Goal: Task Accomplishment & Management: Complete application form

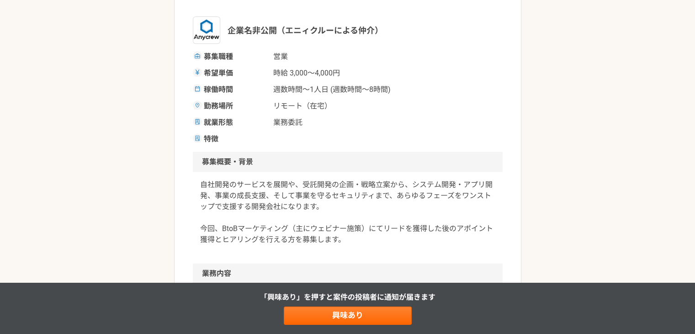
scroll to position [183, 0]
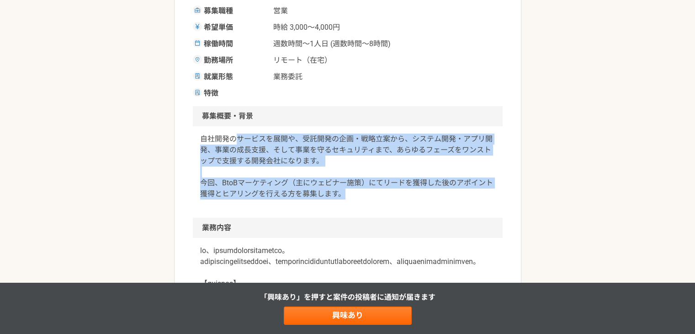
drag, startPoint x: 240, startPoint y: 136, endPoint x: 343, endPoint y: 205, distance: 124.3
click at [343, 205] on div "自社開発のサービスを展開や、受託開発の企画・戦略立案から、システム開発・アプリ開発、事業の成長支援、そして事業を守るセキュリティまで、あらゆるフェーズをワンス…" at bounding box center [348, 171] width 310 height 91
click at [281, 169] on p "自社開発のサービスを展開や、受託開発の企画・戦略立案から、システム開発・アプリ開発、事業の成長支援、そして事業を守るセキュリティまで、あらゆるフェーズをワンス…" at bounding box center [347, 167] width 295 height 66
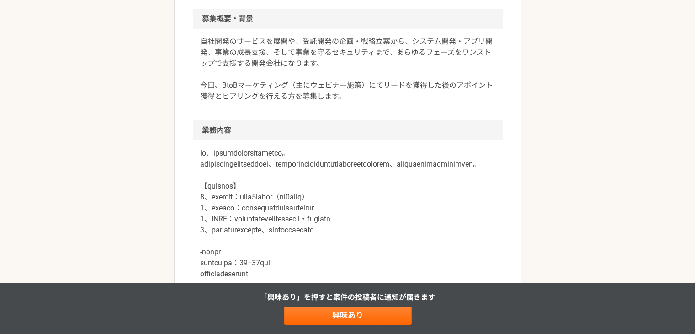
scroll to position [320, 0]
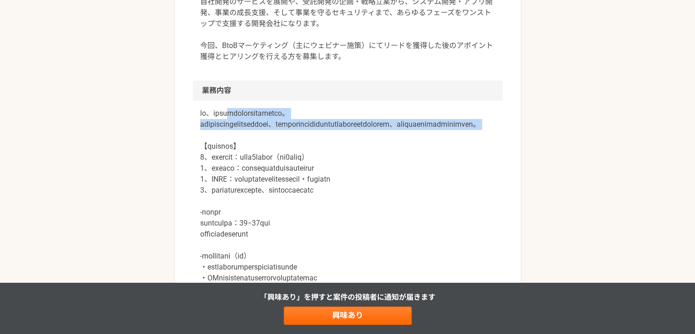
drag, startPoint x: 251, startPoint y: 114, endPoint x: 315, endPoint y: 158, distance: 77.7
click at [316, 152] on p at bounding box center [347, 201] width 295 height 187
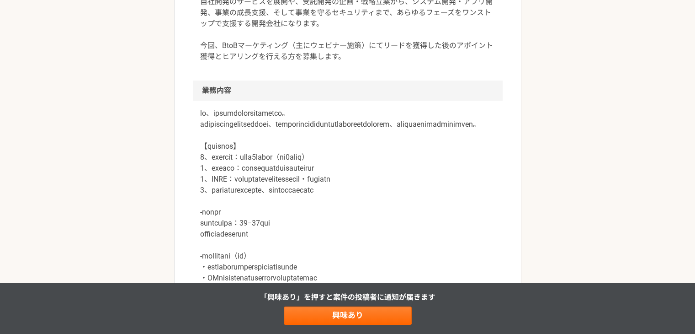
click at [289, 171] on p at bounding box center [347, 201] width 295 height 187
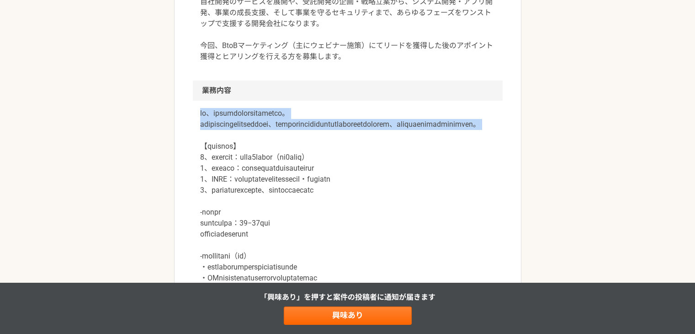
drag, startPoint x: 196, startPoint y: 116, endPoint x: 313, endPoint y: 149, distance: 121.6
click at [316, 146] on div at bounding box center [348, 207] width 310 height 212
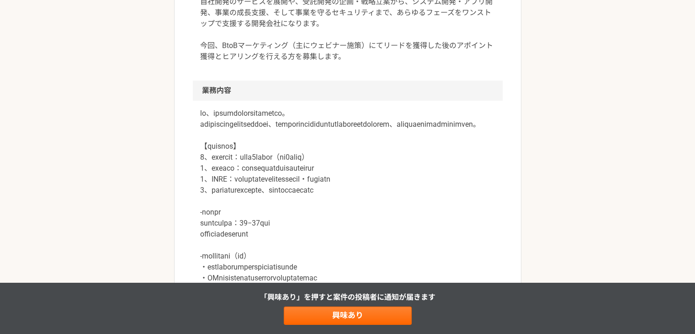
click at [289, 154] on p at bounding box center [347, 201] width 295 height 187
drag, startPoint x: 196, startPoint y: 124, endPoint x: 334, endPoint y: 134, distance: 138.4
click at [333, 134] on div at bounding box center [348, 207] width 310 height 212
click at [321, 148] on p at bounding box center [347, 201] width 295 height 187
drag, startPoint x: 374, startPoint y: 128, endPoint x: 385, endPoint y: 149, distance: 23.9
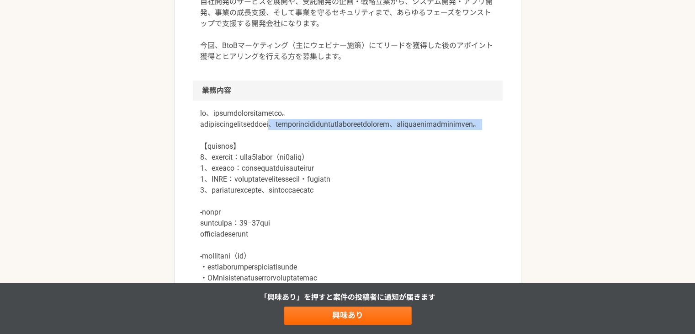
click at [385, 149] on p at bounding box center [347, 201] width 295 height 187
click at [354, 152] on p at bounding box center [347, 201] width 295 height 187
drag, startPoint x: 199, startPoint y: 134, endPoint x: 322, endPoint y: 154, distance: 125.1
click at [364, 137] on div at bounding box center [348, 207] width 310 height 212
click at [322, 155] on p at bounding box center [347, 201] width 295 height 187
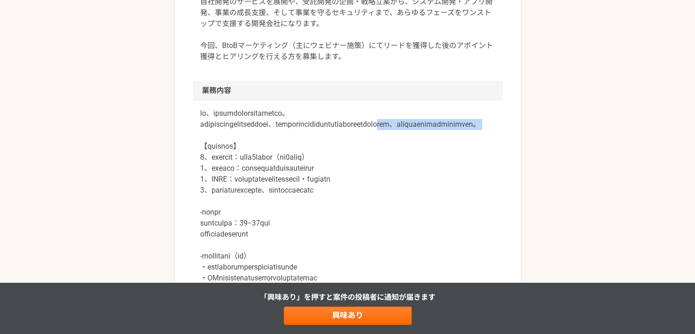
drag, startPoint x: 309, startPoint y: 139, endPoint x: 380, endPoint y: 151, distance: 72.2
click at [384, 147] on p at bounding box center [347, 201] width 295 height 187
click at [370, 157] on p at bounding box center [347, 201] width 295 height 187
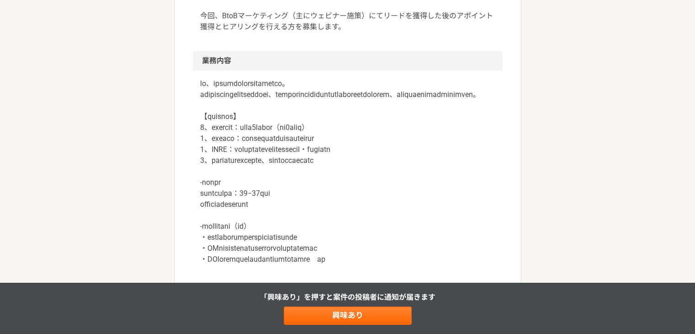
scroll to position [366, 0]
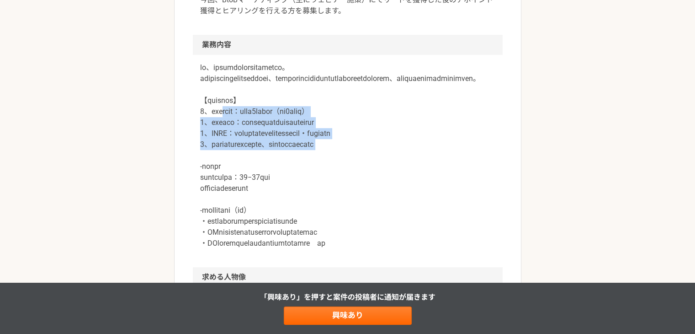
drag, startPoint x: 343, startPoint y: 130, endPoint x: 438, endPoint y: 167, distance: 102.1
click at [438, 167] on p at bounding box center [347, 155] width 295 height 187
click at [322, 147] on p at bounding box center [347, 155] width 295 height 187
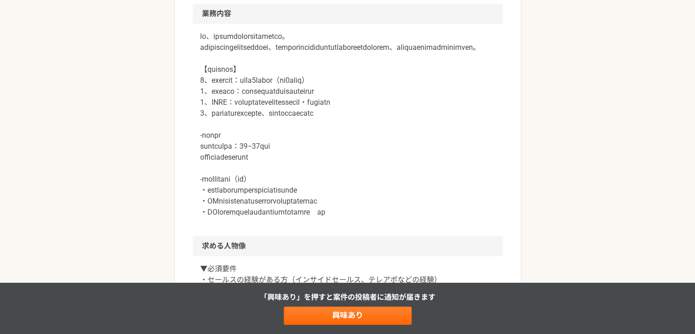
scroll to position [411, 0]
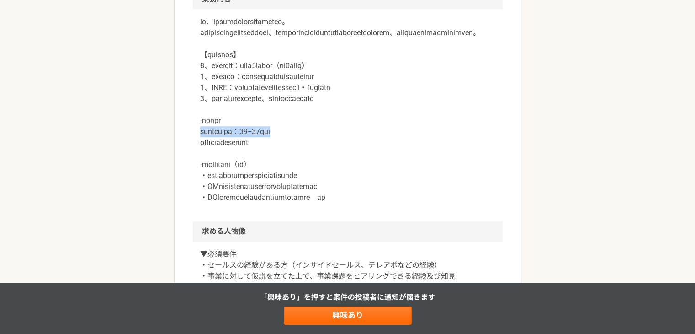
drag, startPoint x: 272, startPoint y: 142, endPoint x: 346, endPoint y: 160, distance: 76.2
click at [344, 150] on div at bounding box center [348, 115] width 310 height 212
click at [345, 162] on p at bounding box center [347, 109] width 295 height 187
drag, startPoint x: 311, startPoint y: 159, endPoint x: 201, endPoint y: 133, distance: 113.2
click at [201, 133] on p at bounding box center [347, 109] width 295 height 187
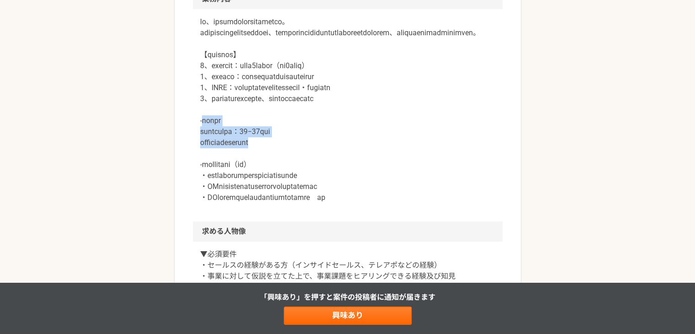
click at [308, 128] on p at bounding box center [347, 109] width 295 height 187
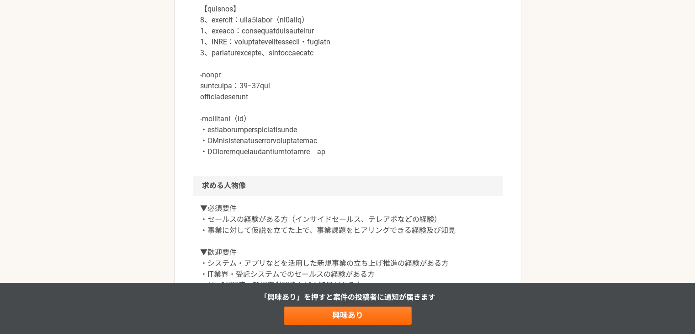
scroll to position [503, 0]
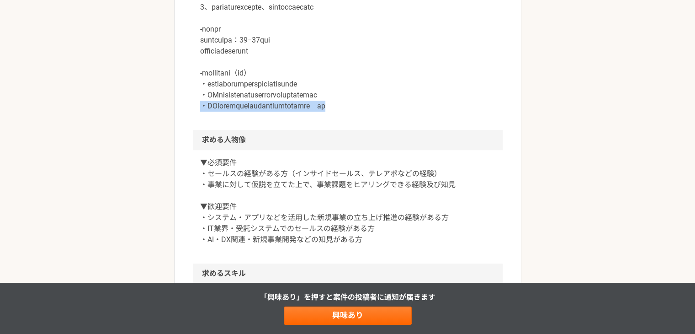
drag, startPoint x: 203, startPoint y: 115, endPoint x: 427, endPoint y: 114, distance: 224.5
click at [427, 112] on p at bounding box center [347, 18] width 295 height 187
click at [376, 130] on div at bounding box center [348, 24] width 310 height 212
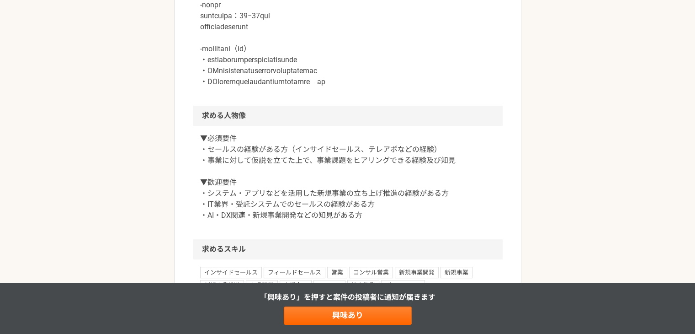
scroll to position [549, 0]
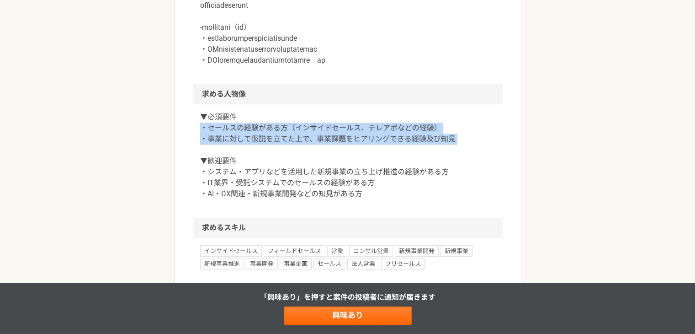
drag, startPoint x: 202, startPoint y: 141, endPoint x: 459, endPoint y: 160, distance: 257.6
click at [459, 160] on p "▼必須要件 ・セールスの経験がある方（インサイドセールス、テレアポなどの経験） ・事業に対して仮説を立てた上で、事業課題をヒアリングできる経験及び知見 ▼歓迎…" at bounding box center [347, 156] width 295 height 88
click at [398, 161] on p "▼必須要件 ・セールスの経験がある方（インサイドセールス、テレアポなどの経験） ・事業に対して仮説を立てた上で、事業課題をヒアリングできる経験及び知見 ▼歓迎…" at bounding box center [347, 156] width 295 height 88
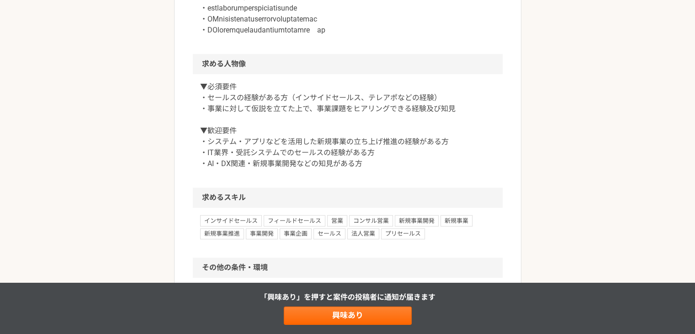
scroll to position [594, 0]
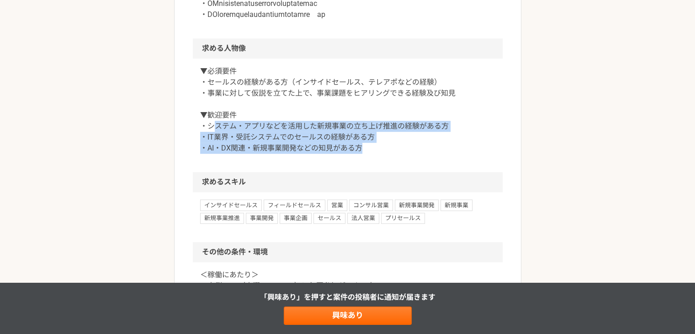
drag, startPoint x: 211, startPoint y: 143, endPoint x: 403, endPoint y: 175, distance: 194.6
click at [404, 172] on div "▼必須要件 ・セールスの経験がある方（インサイドセールス、テレアポなどの経験） ・事業に対して仮説を立てた上で、事業課題をヒアリングできる経験及び知見 ▼歓迎…" at bounding box center [348, 115] width 310 height 113
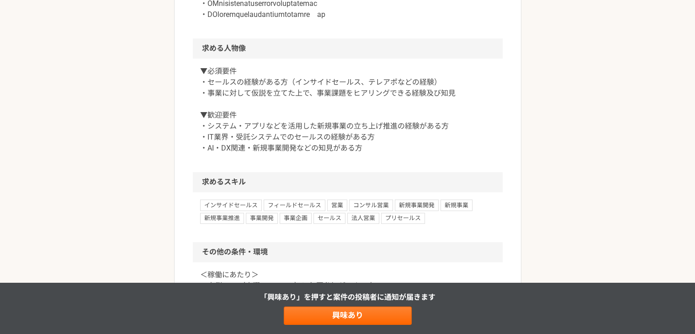
click at [304, 127] on p "▼必須要件 ・セールスの経験がある方（インサイドセールス、テレアポなどの経験） ・事業に対して仮説を立てた上で、事業課題をヒアリングできる経験及び知見 ▼歓迎…" at bounding box center [347, 110] width 295 height 88
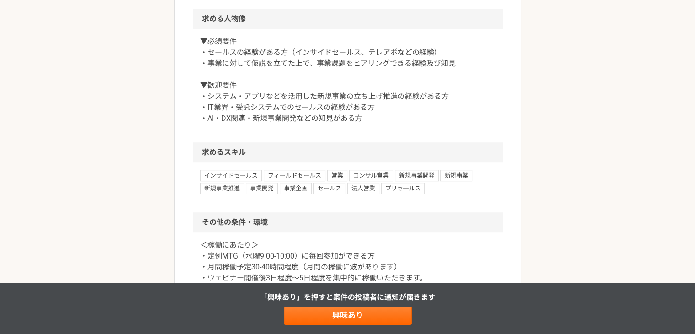
scroll to position [640, 0]
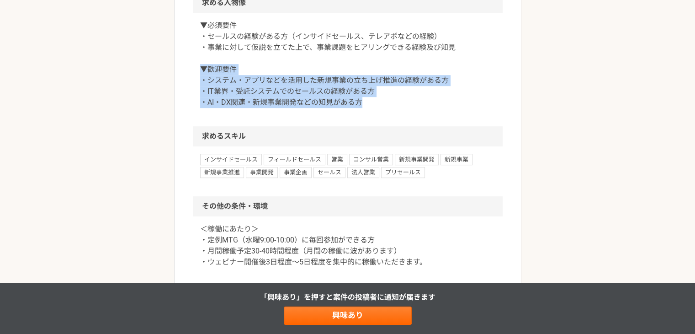
drag, startPoint x: 369, startPoint y: 118, endPoint x: 181, endPoint y: 83, distance: 190.7
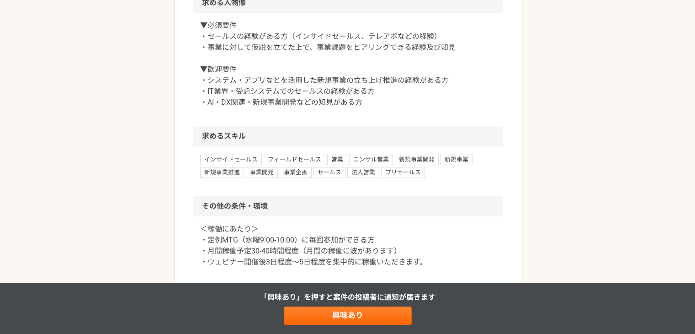
click at [365, 68] on p "▼必須要件 ・セールスの経験がある方（インサイドセールス、テレアポなどの経験） ・事業に対して仮説を立てた上で、事業課題をヒアリングできる経験及び知見 ▼歓迎…" at bounding box center [347, 64] width 295 height 88
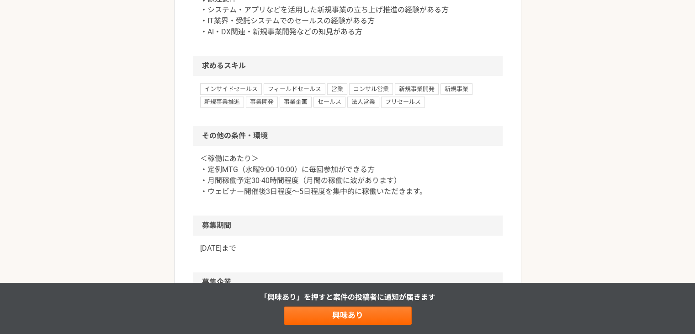
scroll to position [732, 0]
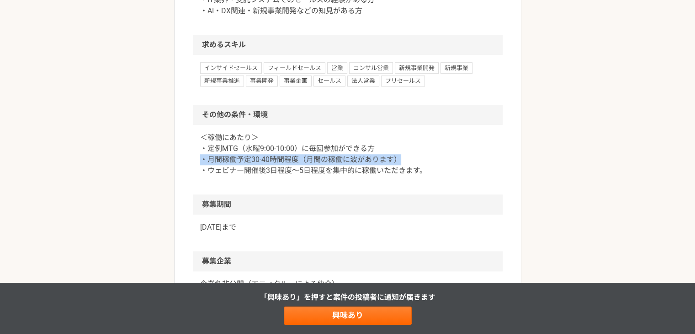
drag, startPoint x: 209, startPoint y: 166, endPoint x: 403, endPoint y: 176, distance: 193.6
click at [402, 175] on p "＜稼働にあたり＞ ・定例MTG（水曜9:00-10:00）に毎回参加ができる方 ・月間稼働予定30-40時間程度（月間の稼働に波があります） ・ウェビナー開催…" at bounding box center [347, 154] width 295 height 44
click at [410, 191] on div "＜稼働にあたり＞ ・定例MTG（水曜9:00-10:00）に毎回参加ができる方 ・月間稼働予定30-40時間程度（月間の稼働に波があります） ・ウェビナー開催…" at bounding box center [348, 159] width 310 height 69
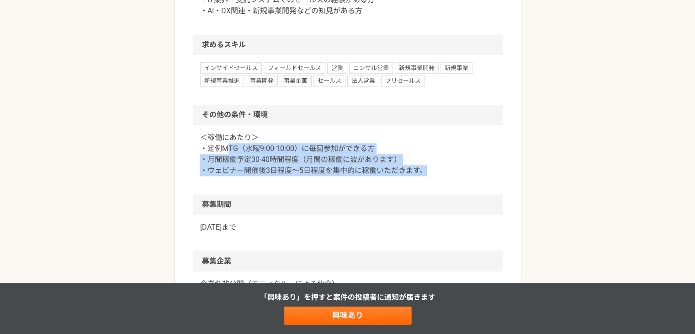
drag, startPoint x: 389, startPoint y: 174, endPoint x: 225, endPoint y: 156, distance: 164.7
click at [225, 156] on p "＜稼働にあたり＞ ・定例MTG（水曜9:00-10:00）に毎回参加ができる方 ・月間稼働予定30-40時間程度（月間の稼働に波があります） ・ウェビナー開催…" at bounding box center [347, 154] width 295 height 44
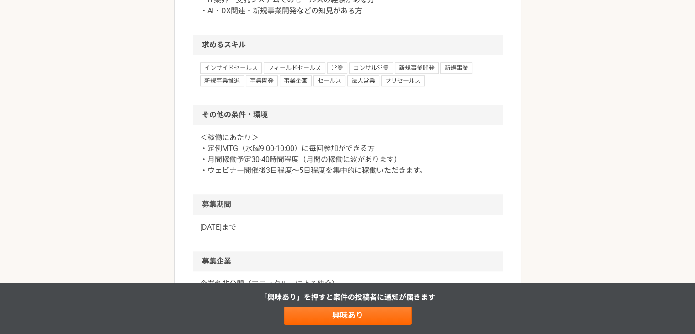
click at [327, 147] on p "＜稼働にあたり＞ ・定例MTG（水曜9:00-10:00）に毎回参加ができる方 ・月間稼働予定30-40時間程度（月間の稼働に波があります） ・ウェビナー開催…" at bounding box center [347, 154] width 295 height 44
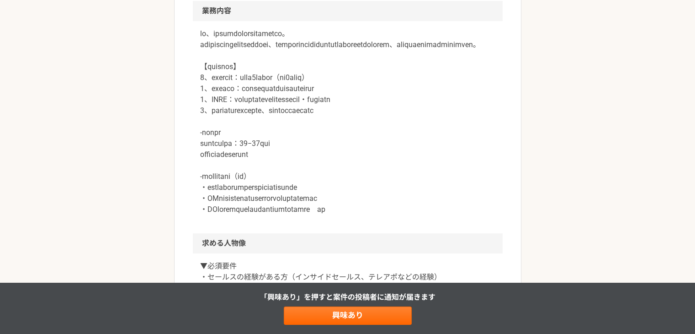
scroll to position [366, 0]
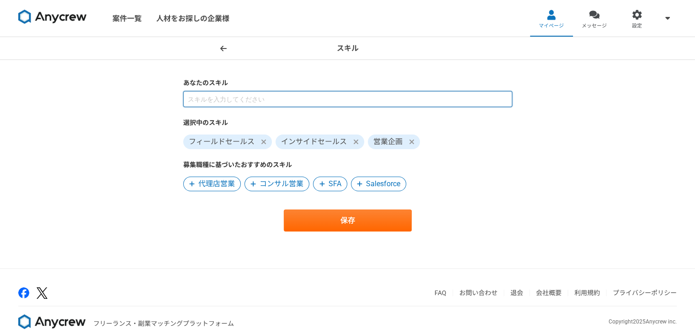
click at [265, 104] on input at bounding box center [347, 99] width 329 height 16
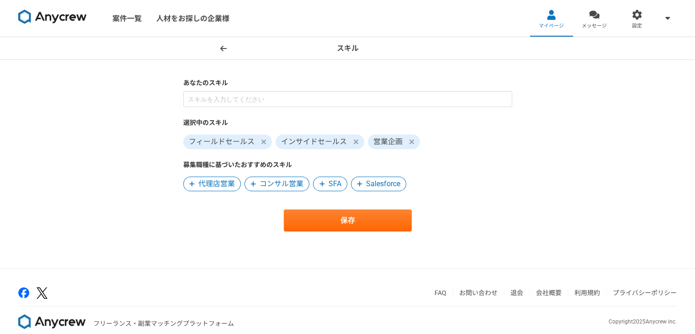
click at [323, 183] on icon at bounding box center [322, 184] width 5 height 6
click at [322, 185] on icon at bounding box center [322, 184] width 5 height 6
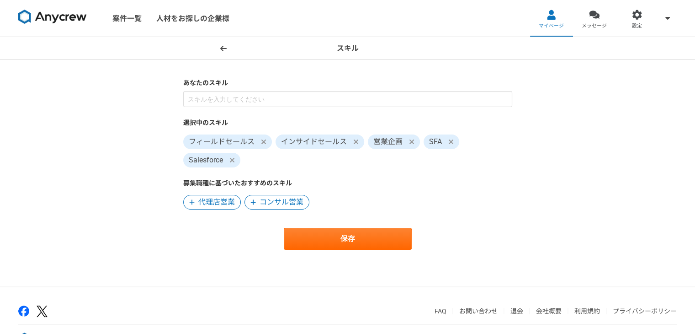
click at [253, 199] on icon at bounding box center [253, 202] width 5 height 6
click at [226, 45] on icon at bounding box center [223, 48] width 6 height 7
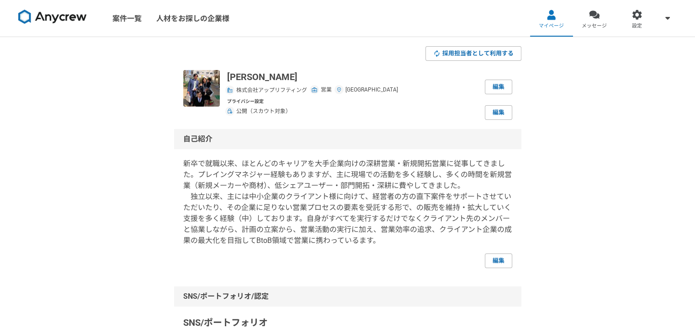
click at [302, 164] on p "新卒で就職以来、ほとんどのキャリアを大手企業向けの深耕営業・新規開拓営業に従事してきました。プレイングマネジャー経験もありますが、主に現場での活動を多く経験し…" at bounding box center [347, 202] width 329 height 88
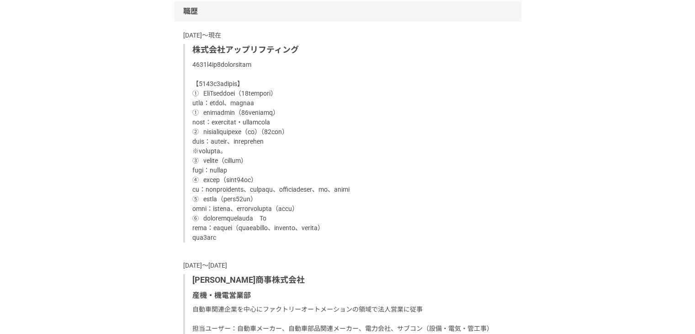
scroll to position [593, 0]
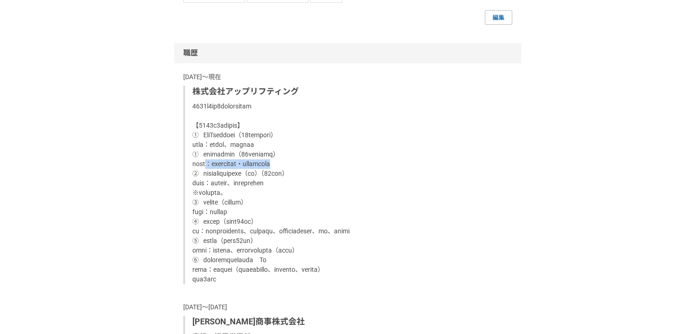
drag, startPoint x: 344, startPoint y: 166, endPoint x: 207, endPoint y: 159, distance: 137.4
click at [207, 159] on p at bounding box center [348, 192] width 313 height 182
click at [258, 177] on p at bounding box center [348, 192] width 313 height 182
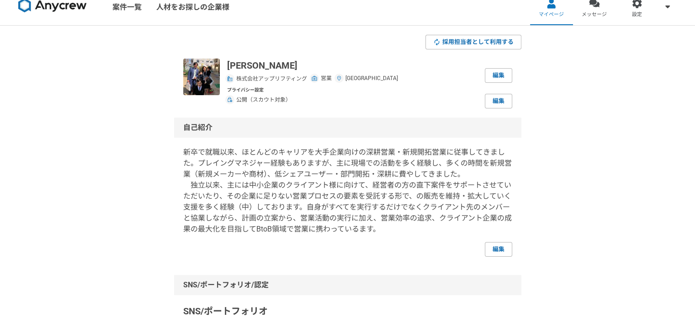
scroll to position [0, 0]
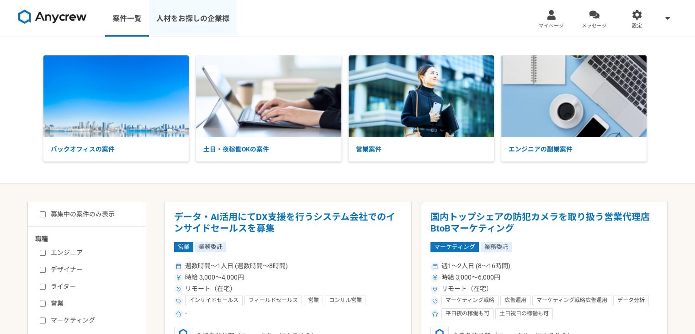
click at [201, 24] on link "人材をお探しの企業様" at bounding box center [193, 18] width 88 height 37
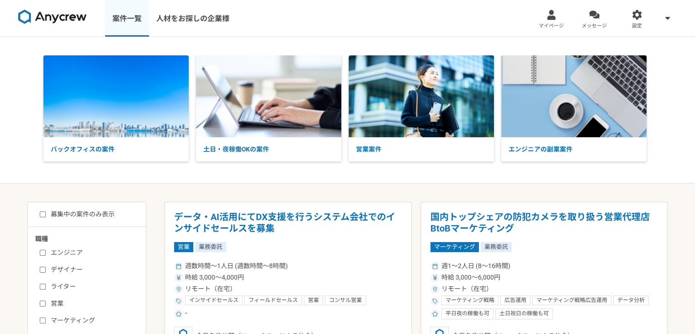
click at [129, 19] on link "案件一覧" at bounding box center [127, 18] width 44 height 37
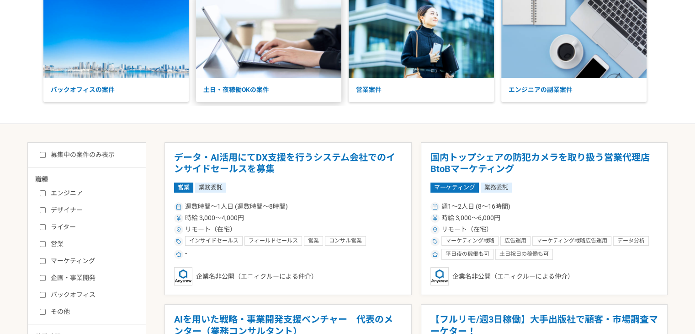
scroll to position [183, 0]
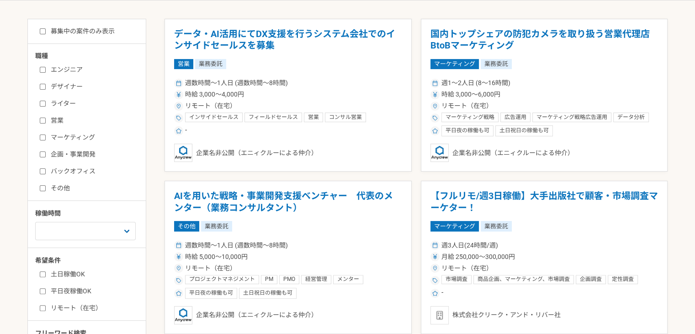
click at [41, 118] on input "営業" at bounding box center [43, 121] width 6 height 6
checkbox input "true"
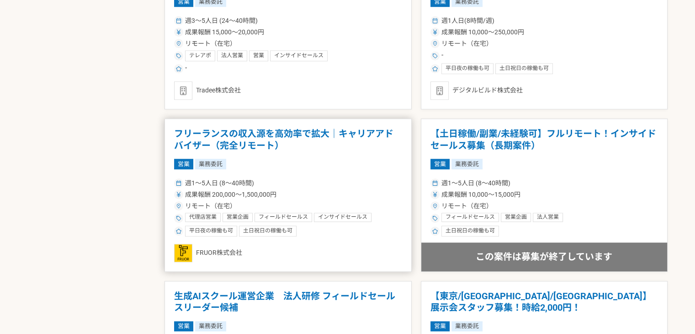
scroll to position [777, 0]
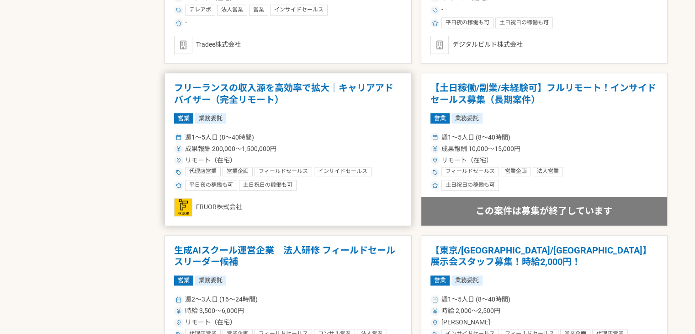
click at [255, 101] on h1 "フリーランスの収入源を高効率で拡大｜キャリアアドバイザー（完全リモート）" at bounding box center [288, 93] width 228 height 23
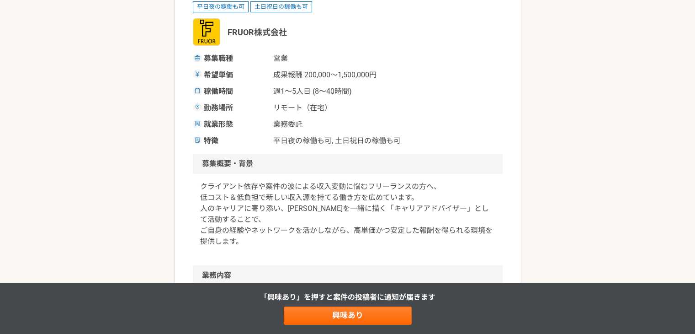
scroll to position [137, 0]
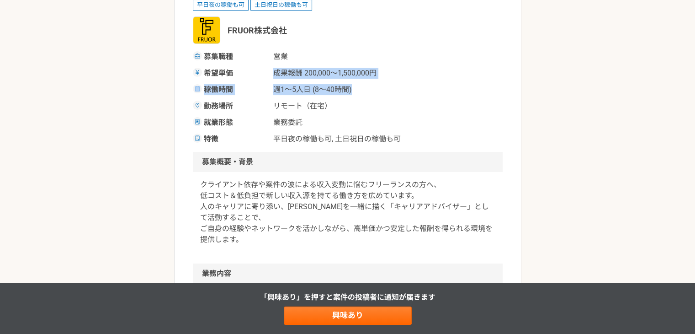
drag, startPoint x: 273, startPoint y: 72, endPoint x: 380, endPoint y: 92, distance: 108.8
click at [379, 91] on div "募集職種 営業 希望単価 成果報酬 200,000〜1,500,000円 稼働時間 週1〜5人日 (8〜40時間) 勤務場所 リモート（在宅） 就業形態 業務…" at bounding box center [348, 97] width 310 height 93
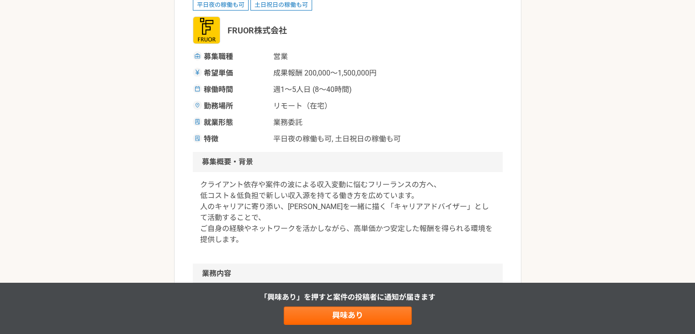
click at [366, 116] on div "募集職種 営業 希望単価 成果報酬 200,000〜1,500,000円 稼働時間 週1〜5人日 (8〜40時間) 勤務場所 リモート（在宅） 就業形態 業務…" at bounding box center [348, 97] width 310 height 93
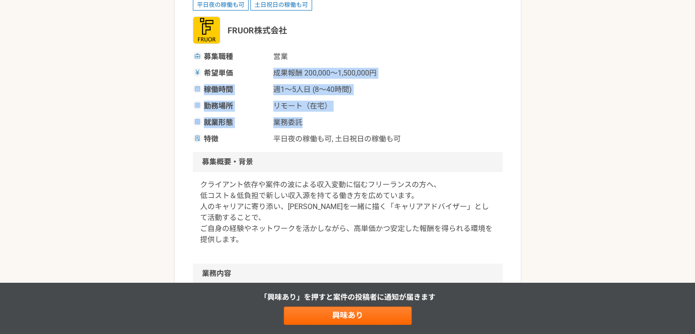
drag, startPoint x: 331, startPoint y: 113, endPoint x: 272, endPoint y: 73, distance: 71.0
click at [272, 74] on div "募集職種 営業 希望単価 成果報酬 200,000〜1,500,000円 稼働時間 週1〜5人日 (8〜40時間) 勤務場所 リモート（在宅） 就業形態 業務…" at bounding box center [348, 97] width 310 height 93
click at [333, 99] on div "募集職種 営業 希望単価 成果報酬 200,000〜1,500,000円 稼働時間 週1〜5人日 (8〜40時間) 勤務場所 リモート（在宅） 就業形態 業務…" at bounding box center [348, 97] width 310 height 93
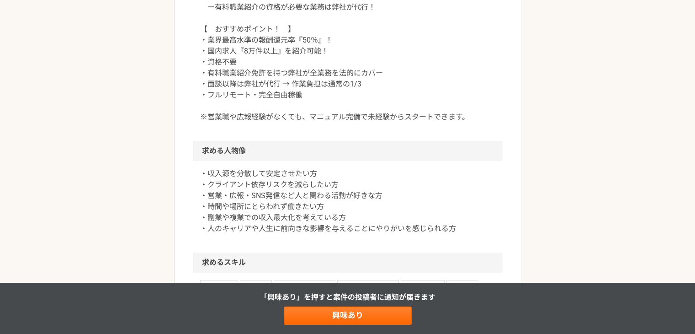
scroll to position [549, 0]
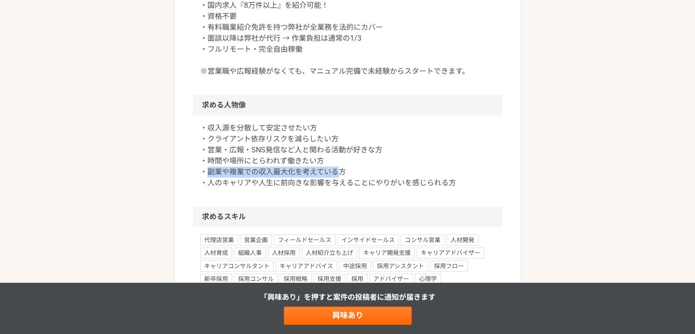
drag, startPoint x: 209, startPoint y: 169, endPoint x: 337, endPoint y: 169, distance: 127.6
click at [337, 169] on p "・収入源を分散して安定させたい方 ・クライアント依存リスクを減らしたい方 ・営業・広報・SNS発信など人と関わる活動が好きな方 ・時間や場所にとらわれず働きた…" at bounding box center [347, 156] width 295 height 66
click at [328, 193] on div "・収入源を分散して安定させたい方 ・クライアント依存リスクを減らしたい方 ・営業・広報・SNS発信など人と関わる活動が好きな方 ・時間や場所にとらわれず働きた…" at bounding box center [348, 160] width 310 height 91
drag, startPoint x: 210, startPoint y: 172, endPoint x: 328, endPoint y: 182, distance: 118.8
click at [327, 181] on p "・収入源を分散して安定させたい方 ・クライアント依存リスクを減らしたい方 ・営業・広報・SNS発信など人と関わる活動が好きな方 ・時間や場所にとらわれず働きた…" at bounding box center [347, 156] width 295 height 66
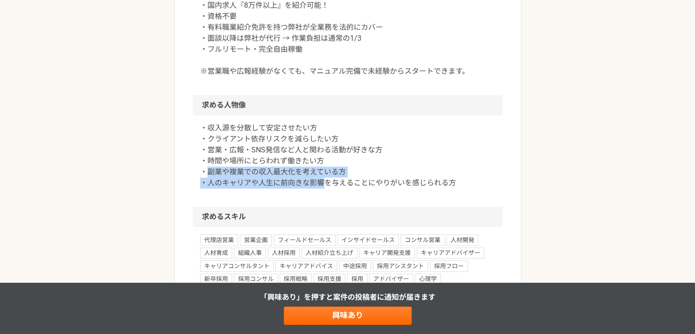
click at [315, 198] on div "・収入源を分散して安定させたい方 ・クライアント依存リスクを減らしたい方 ・営業・広報・SNS発信など人と関わる活動が好きな方 ・時間や場所にとらわれず働きた…" at bounding box center [348, 160] width 310 height 91
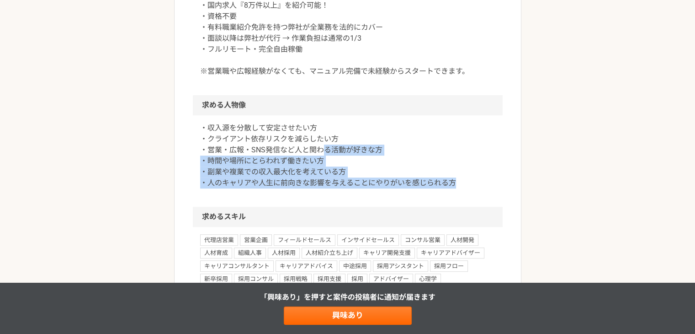
drag, startPoint x: 332, startPoint y: 156, endPoint x: 324, endPoint y: 154, distance: 8.9
click at [324, 154] on div "・収入源を分散して安定させたい方 ・クライアント依存リスクを減らしたい方 ・営業・広報・SNS発信など人と関わる活動が好きな方 ・時間や場所にとらわれず働きた…" at bounding box center [348, 160] width 310 height 91
click at [327, 153] on p "・収入源を分散して安定させたい方 ・クライアント依存リスクを減らしたい方 ・営業・広報・SNS発信など人と関わる活動が好きな方 ・時間や場所にとらわれず働きた…" at bounding box center [347, 156] width 295 height 66
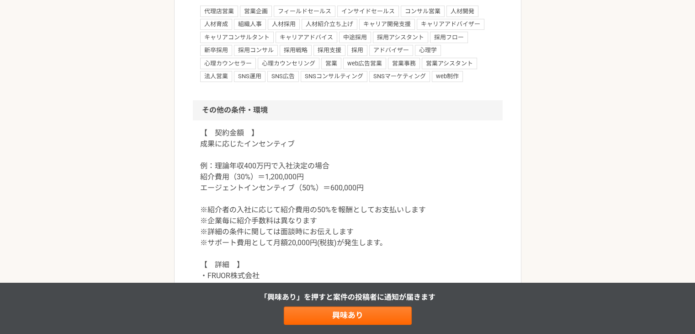
scroll to position [823, 0]
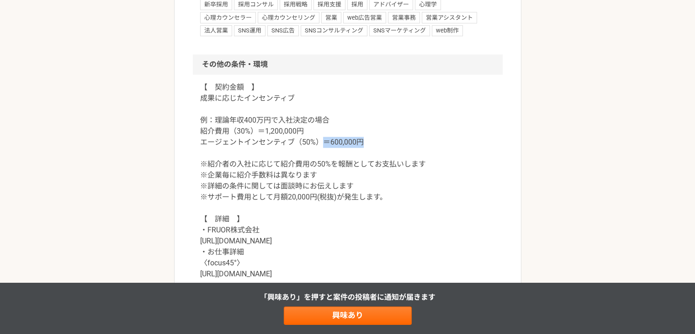
drag, startPoint x: 320, startPoint y: 145, endPoint x: 369, endPoint y: 145, distance: 49.4
click at [369, 145] on p "【　契約金額　】 成果に応じたインセンティブ 例：理論年収400万円で入社決定の場合 紹介費用（30%）＝1,200,000円 エージェントインセンティブ（5…" at bounding box center [347, 197] width 295 height 230
click at [356, 158] on p "【　契約金額　】 成果に応じたインセンティブ 例：理論年収400万円で入社決定の場合 紹介費用（30%）＝1,200,000円 エージェントインセンティブ（5…" at bounding box center [347, 197] width 295 height 230
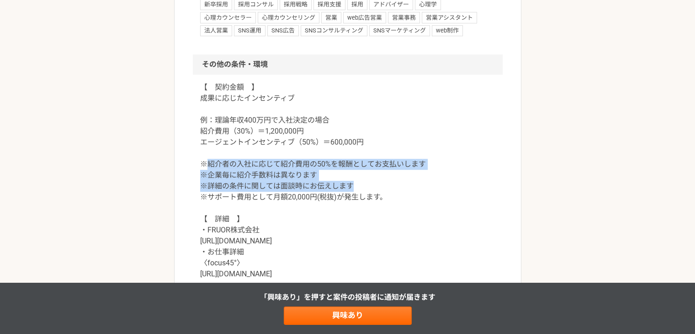
drag, startPoint x: 208, startPoint y: 168, endPoint x: 350, endPoint y: 183, distance: 142.1
click at [350, 183] on p "【　契約金額　】 成果に応じたインセンティブ 例：理論年収400万円で入社決定の場合 紹介費用（30%）＝1,200,000円 エージェントインセンティブ（5…" at bounding box center [347, 197] width 295 height 230
click at [335, 174] on p "【　契約金額　】 成果に応じたインセンティブ 例：理論年収400万円で入社決定の場合 紹介費用（30%）＝1,200,000円 エージェントインセンティブ（5…" at bounding box center [347, 197] width 295 height 230
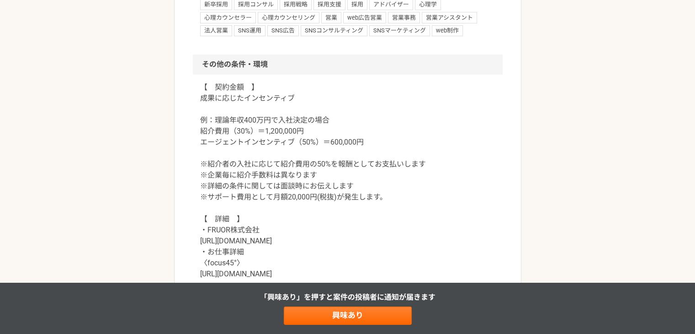
click at [320, 154] on p "【　契約金額　】 成果に応じたインセンティブ 例：理論年収400万円で入社決定の場合 紹介費用（30%）＝1,200,000円 エージェントインセンティブ（5…" at bounding box center [347, 197] width 295 height 230
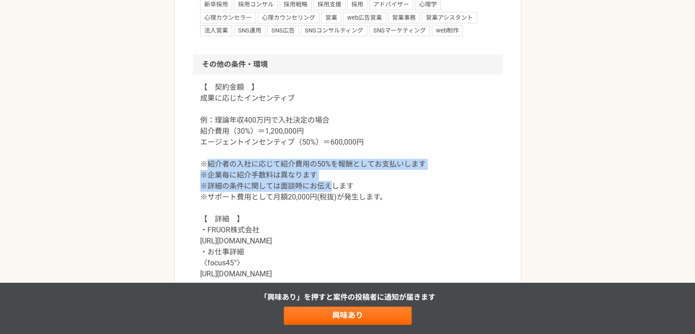
drag, startPoint x: 205, startPoint y: 163, endPoint x: 337, endPoint y: 186, distance: 133.6
click at [333, 186] on p "【　契約金額　】 成果に応じたインセンティブ 例：理論年収400万円で入社決定の場合 紹介費用（30%）＝1,200,000円 エージェントインセンティブ（5…" at bounding box center [347, 197] width 295 height 230
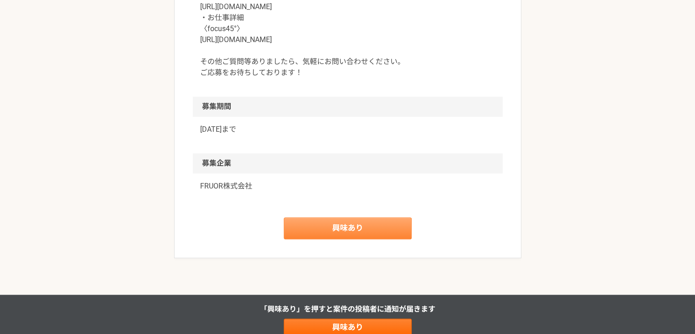
scroll to position [1096, 0]
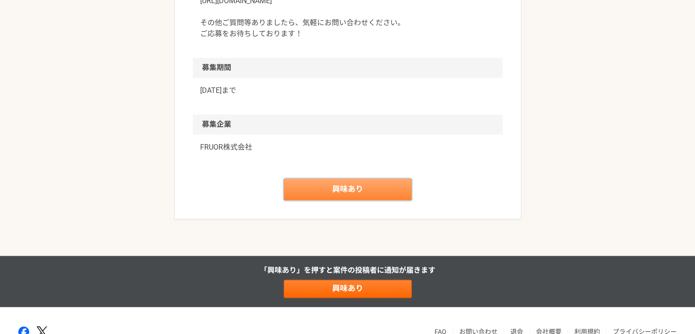
click at [361, 192] on link "興味あり" at bounding box center [348, 189] width 128 height 22
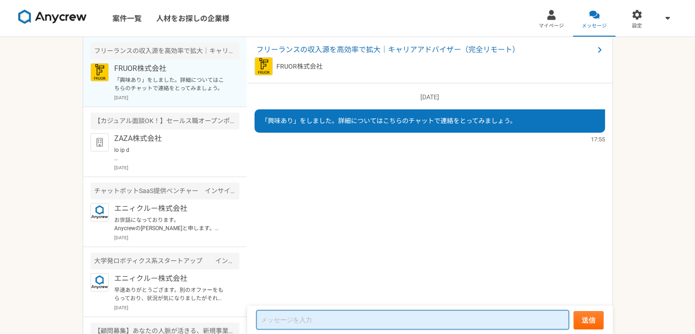
click at [305, 319] on textarea at bounding box center [412, 319] width 313 height 19
type textarea "a"
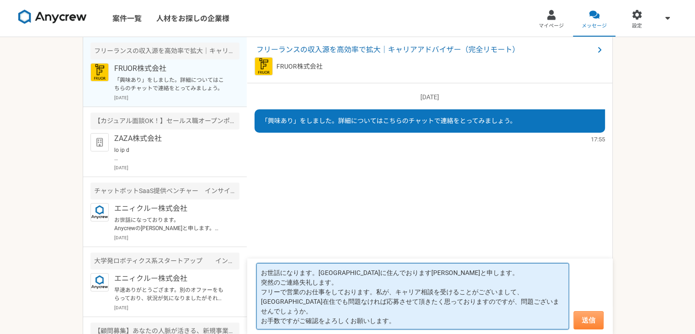
type textarea "お世話になります。広島市に住んでおります杉田と申します。 突然のご連絡失礼します。 フリーで営業のお仕事をしております。私が、キャリア相談を受けることがござい…"
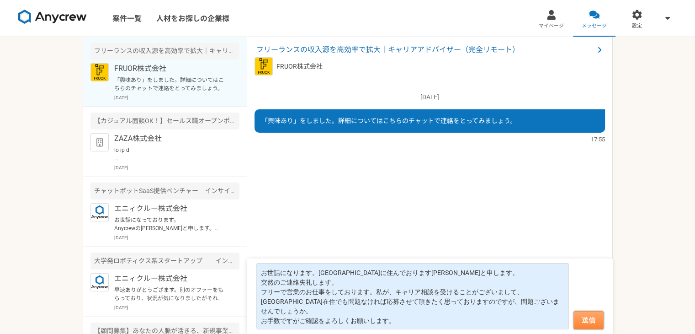
click at [591, 317] on button "送信" at bounding box center [589, 320] width 30 height 18
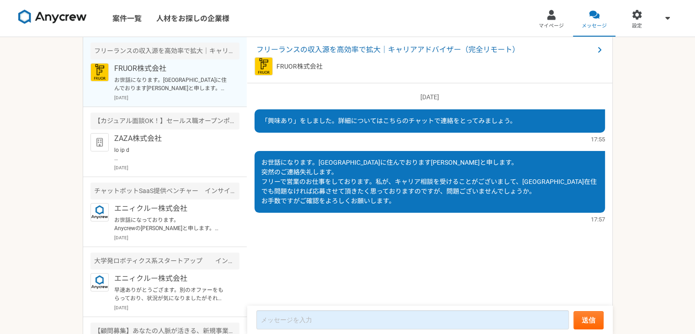
click at [140, 81] on p "お世話になります。広島市に住んでおります杉田と申します。 突然のご連絡失礼します。 フリーで営業のお仕事をしております。私が、キャリア相談を受けることがござい…" at bounding box center [170, 84] width 113 height 16
click at [149, 153] on p at bounding box center [170, 154] width 113 height 16
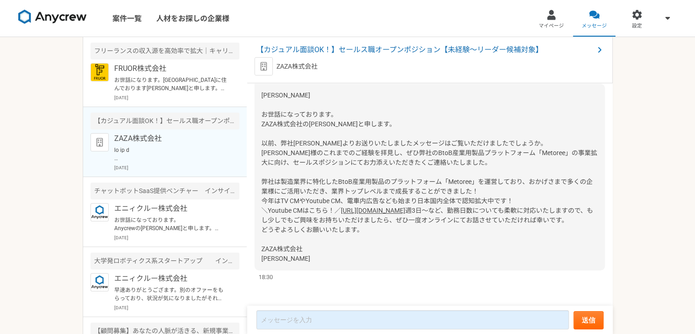
scroll to position [307, 0]
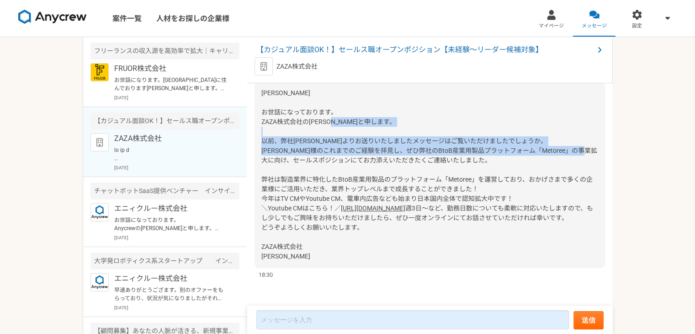
drag, startPoint x: 276, startPoint y: 158, endPoint x: 468, endPoint y: 202, distance: 196.4
click at [462, 199] on span "杉田 達哉 様 お世話になっております。 ZAZA株式会社の有元と申します。 以前、弊社河内よりお送りいたしましたメッセージはご覧いただけましたでしょうか。 …" at bounding box center [430, 150] width 336 height 123
click at [442, 194] on span "杉田 達哉 様 お世話になっております。 ZAZA株式会社の有元と申します。 以前、弊社河内よりお送りいたしましたメッセージはご覧いただけましたでしょうか。 …" at bounding box center [430, 150] width 336 height 123
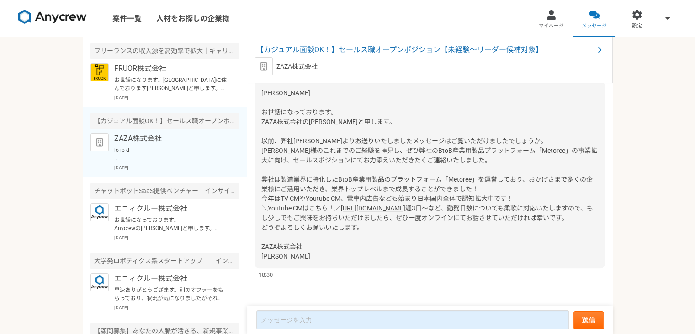
scroll to position [353, 0]
click at [171, 222] on p "お世話になっております。 Anycrewの齊藤と申します。 ご経歴を拝見させていただき、お声がけさせていただきましたが、こちらの案件の応募はいかがでしょうか。…" at bounding box center [170, 224] width 113 height 16
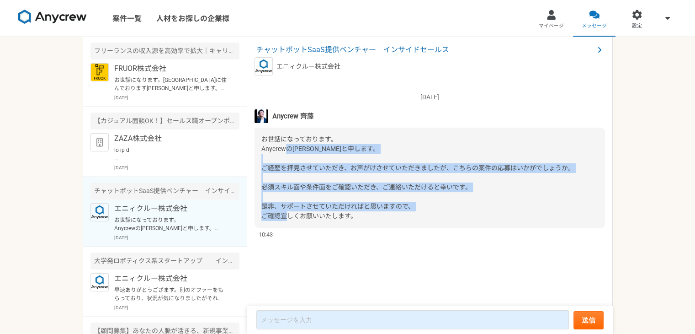
drag, startPoint x: 396, startPoint y: 212, endPoint x: 339, endPoint y: 161, distance: 76.4
click at [285, 149] on div "お世話になっております。 Anycrewの齊藤と申します。 ご経歴を拝見させていただき、お声がけさせていただきましたが、こちらの案件の応募はいかがでしょうか。…" at bounding box center [430, 178] width 351 height 100
click at [377, 171] on span "お世話になっております。 Anycrewの齊藤と申します。 ご経歴を拝見させていただき、お声がけさせていただきましたが、こちらの案件の応募はいかがでしょうか。…" at bounding box center [418, 177] width 313 height 84
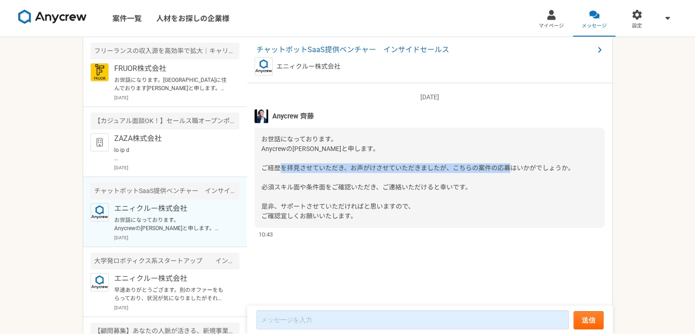
drag, startPoint x: 350, startPoint y: 164, endPoint x: 448, endPoint y: 180, distance: 99.1
click at [448, 180] on div "お世話になっております。 Anycrewの齊藤と申します。 ご経歴を拝見させていただき、お声がけさせていただきましたが、こちらの案件の応募はいかがでしょうか。…" at bounding box center [430, 178] width 351 height 100
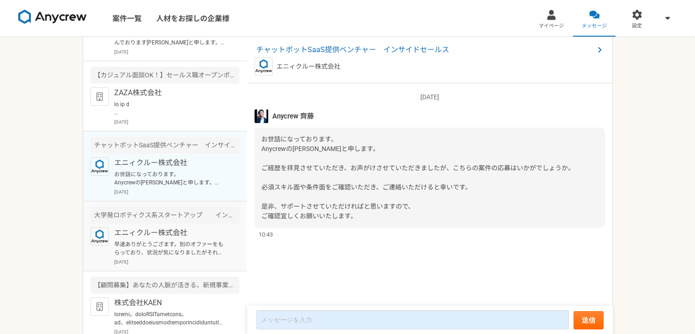
click at [168, 256] on div "エニィクルー株式会社 早速ありがとうござます。別のオファーをもらっており、状況が気になりましたがそれであればお見送りの可能性が高いですね。ご状況かしこまりまし…" at bounding box center [176, 246] width 125 height 38
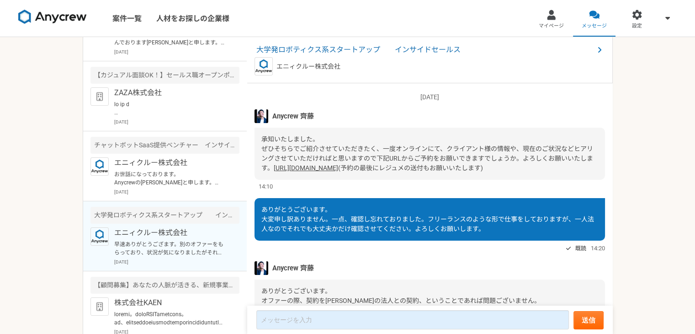
scroll to position [614, 0]
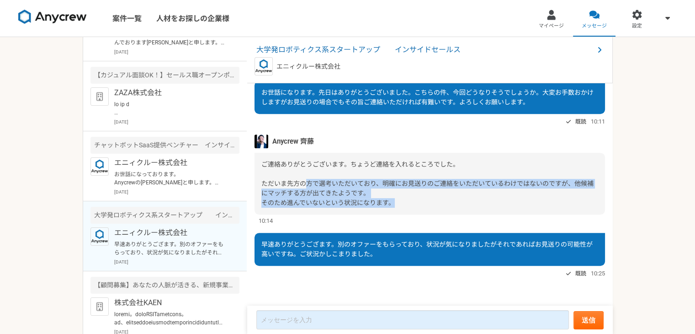
drag, startPoint x: 394, startPoint y: 203, endPoint x: 315, endPoint y: 186, distance: 80.5
click at [309, 186] on div "ご連絡ありがとうございます。ちょうど連絡を入れるところでした。 ただいま先方の方で選考いただいており、明確にお見送りのご連絡をいただいているわけではないのです…" at bounding box center [430, 184] width 351 height 62
click at [382, 208] on div "ご連絡ありがとうございます。ちょうど連絡を入れるところでした。 ただいま先方の方で選考いただいており、明確にお見送りのご連絡をいただいているわけではないのです…" at bounding box center [430, 184] width 351 height 62
click at [379, 202] on span "ご連絡ありがとうございます。ちょうど連絡を入れるところでした。 ただいま先方の方で選考いただいており、明確にお見送りのご連絡をいただいているわけではないのです…" at bounding box center [428, 183] width 332 height 46
drag, startPoint x: 271, startPoint y: 176, endPoint x: 401, endPoint y: 207, distance: 133.6
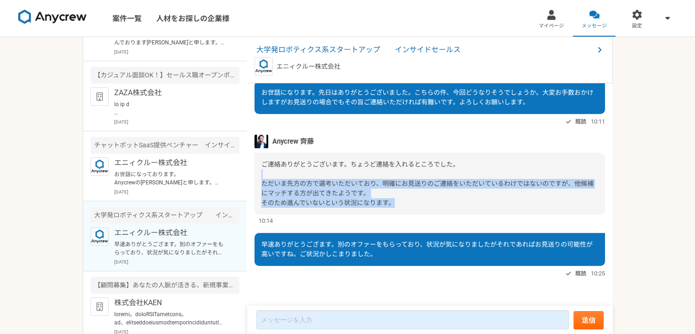
click at [401, 207] on div "ご連絡ありがとうございます。ちょうど連絡を入れるところでした。 ただいま先方の方で選考いただいており、明確にお見送りのご連絡をいただいているわけではないのです…" at bounding box center [430, 184] width 351 height 62
click at [385, 207] on div "ご連絡ありがとうございます。ちょうど連絡を入れるところでした。 ただいま先方の方で選考いただいており、明確にお見送りのご連絡をいただいているわけではないのです…" at bounding box center [430, 184] width 351 height 62
drag, startPoint x: 306, startPoint y: 188, endPoint x: 273, endPoint y: 179, distance: 34.3
click at [273, 179] on div "ご連絡ありがとうございます。ちょうど連絡を入れるところでした。 ただいま先方の方で選考いただいており、明確にお見送りのご連絡をいただいているわけではないのです…" at bounding box center [430, 184] width 351 height 62
click at [369, 183] on span "ご連絡ありがとうございます。ちょうど連絡を入れるところでした。 ただいま先方の方で選考いただいており、明確にお見送りのご連絡をいただいているわけではないのです…" at bounding box center [428, 183] width 332 height 46
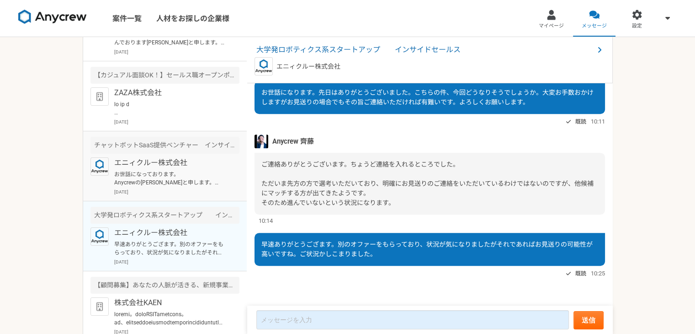
scroll to position [53, 0]
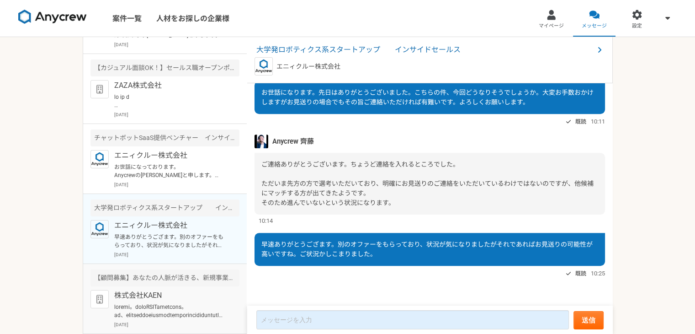
click at [166, 297] on p "株式会社KAEN" at bounding box center [170, 295] width 113 height 11
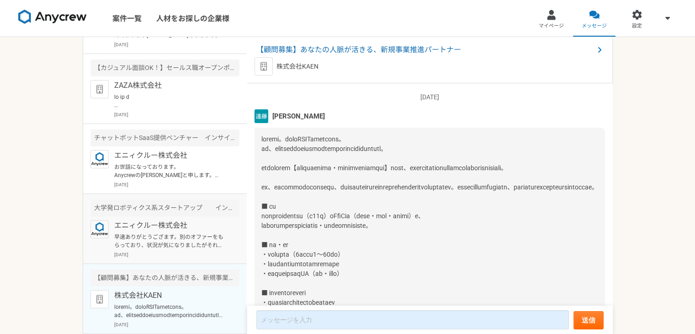
scroll to position [209, 0]
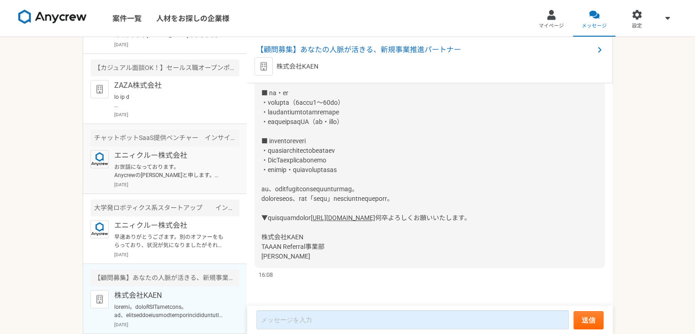
click at [177, 183] on p "2025年6月9日" at bounding box center [176, 184] width 125 height 7
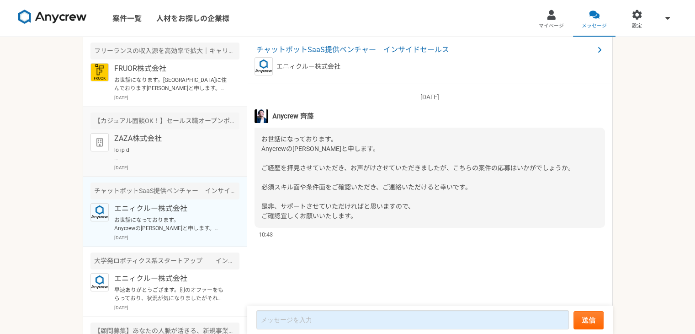
click at [165, 146] on p at bounding box center [170, 154] width 113 height 16
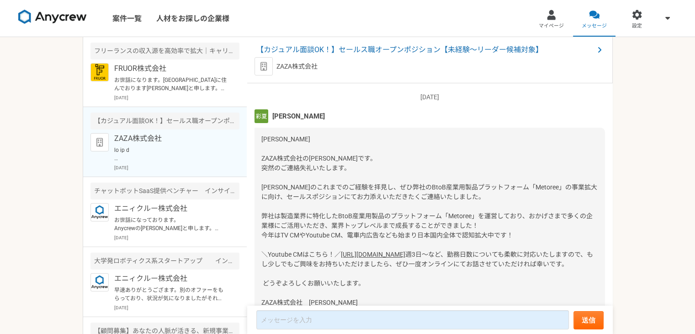
scroll to position [353, 0]
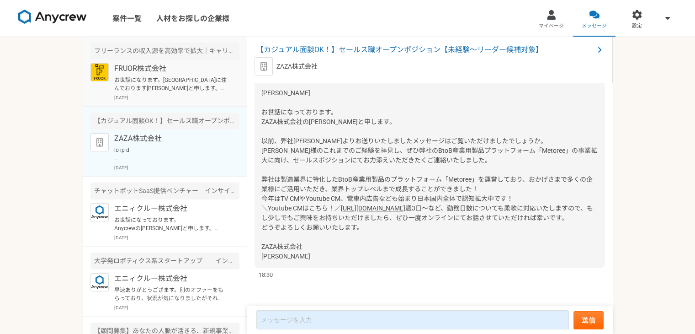
click at [166, 88] on p "お世話になります。広島市に住んでおります杉田と申します。 突然のご連絡失礼します。 フリーで営業のお仕事をしております。私が、キャリア相談を受けることがござい…" at bounding box center [170, 84] width 113 height 16
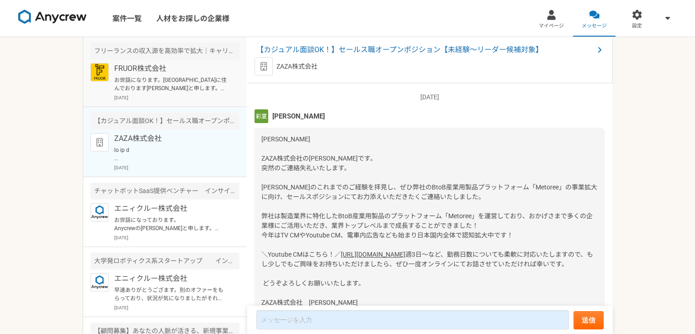
click at [166, 89] on p "お世話になります。広島市に住んでおります杉田と申します。 突然のご連絡失礼します。 フリーで営業のお仕事をしております。私が、キャリア相談を受けることがござい…" at bounding box center [170, 84] width 113 height 16
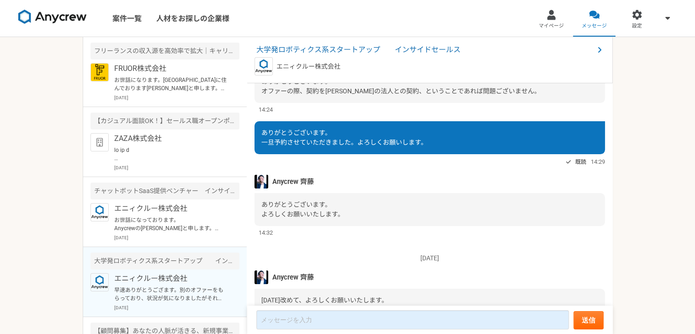
scroll to position [614, 0]
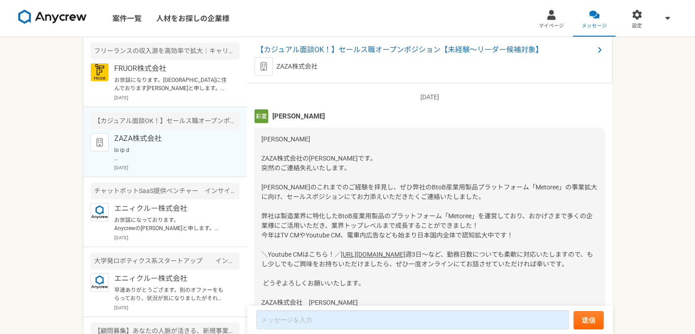
scroll to position [353, 0]
